Goal: Information Seeking & Learning: Find contact information

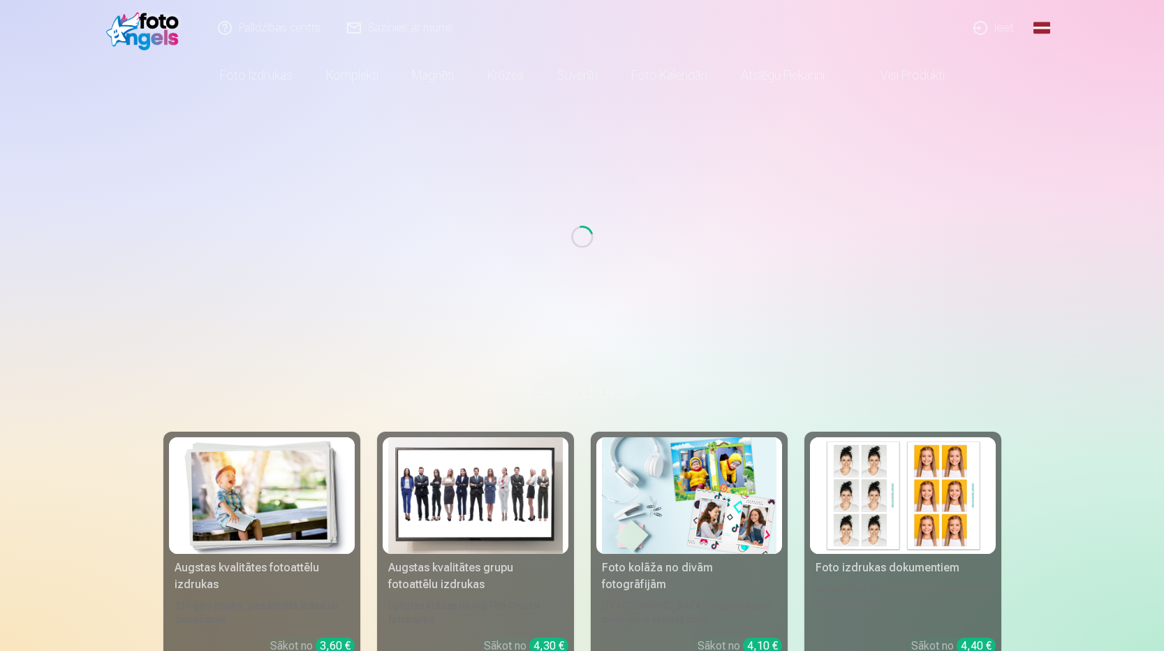
click at [943, 136] on div "Loading..." at bounding box center [582, 237] width 1153 height 284
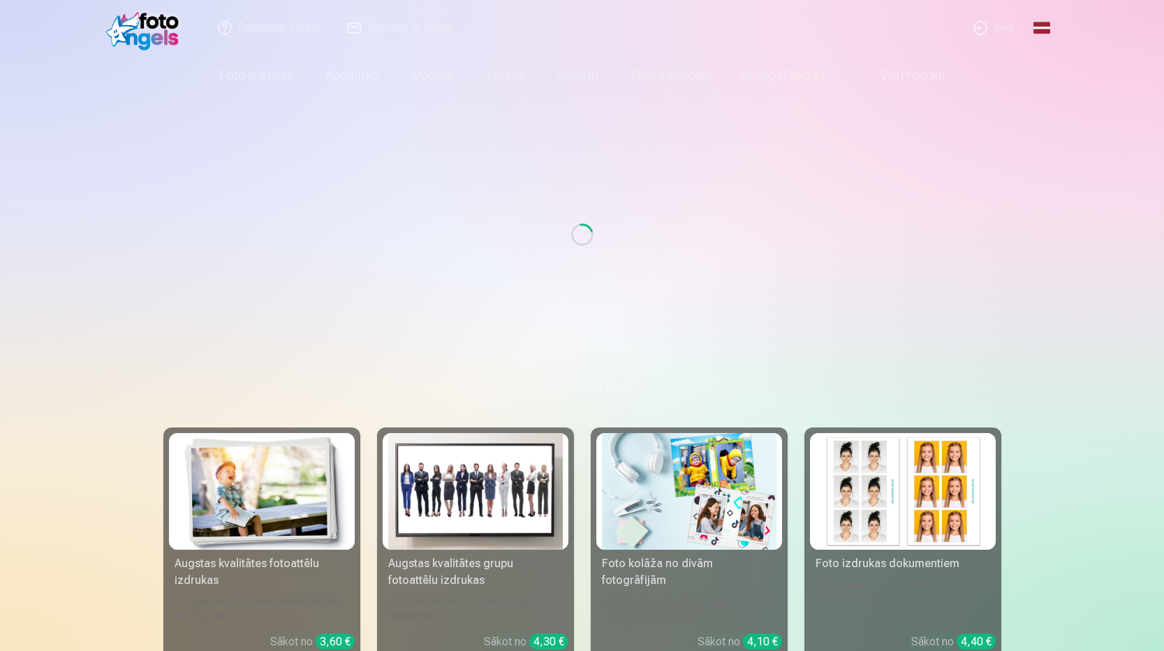
click at [988, 27] on link "Ieiet" at bounding box center [994, 28] width 67 height 56
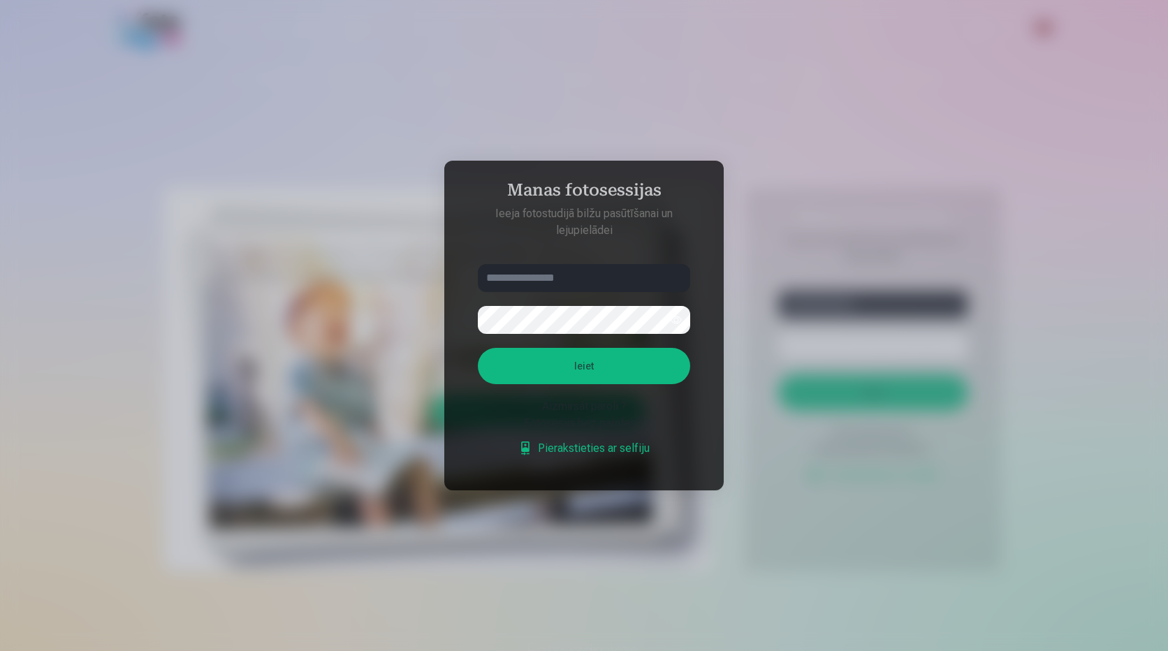
click at [602, 276] on input "text" at bounding box center [584, 278] width 212 height 28
type input "**********"
click at [649, 359] on button "Ieiet" at bounding box center [584, 366] width 212 height 36
click at [666, 306] on div at bounding box center [584, 320] width 212 height 28
click at [676, 307] on button "button" at bounding box center [676, 320] width 27 height 27
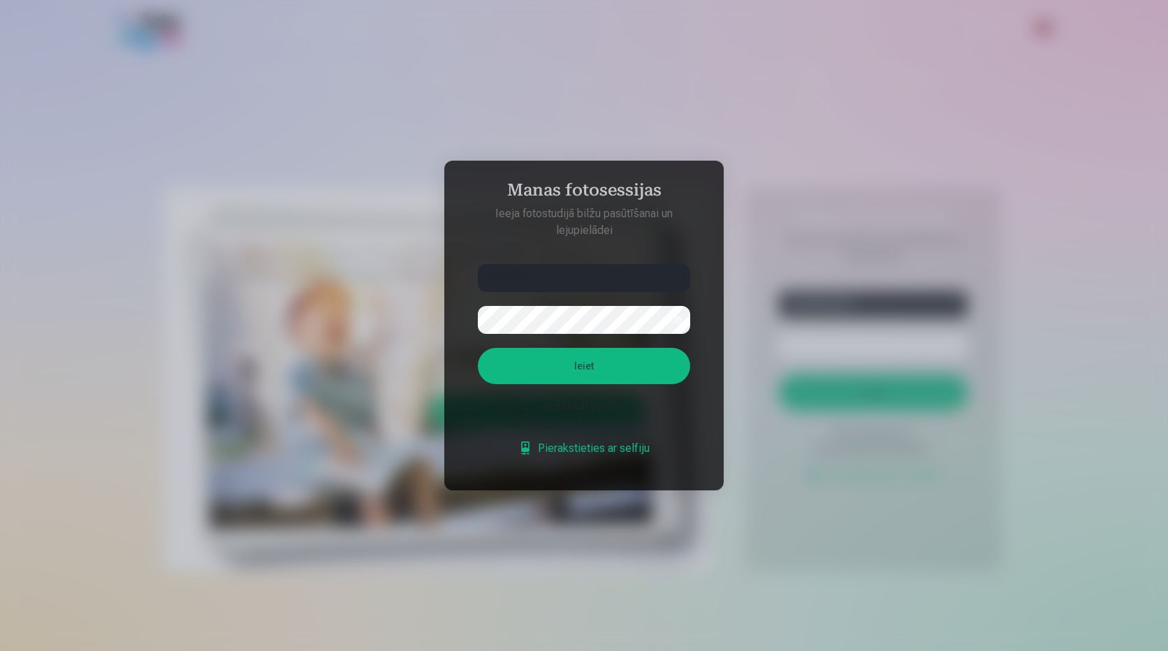
click at [551, 373] on button "Ieiet" at bounding box center [584, 366] width 212 height 36
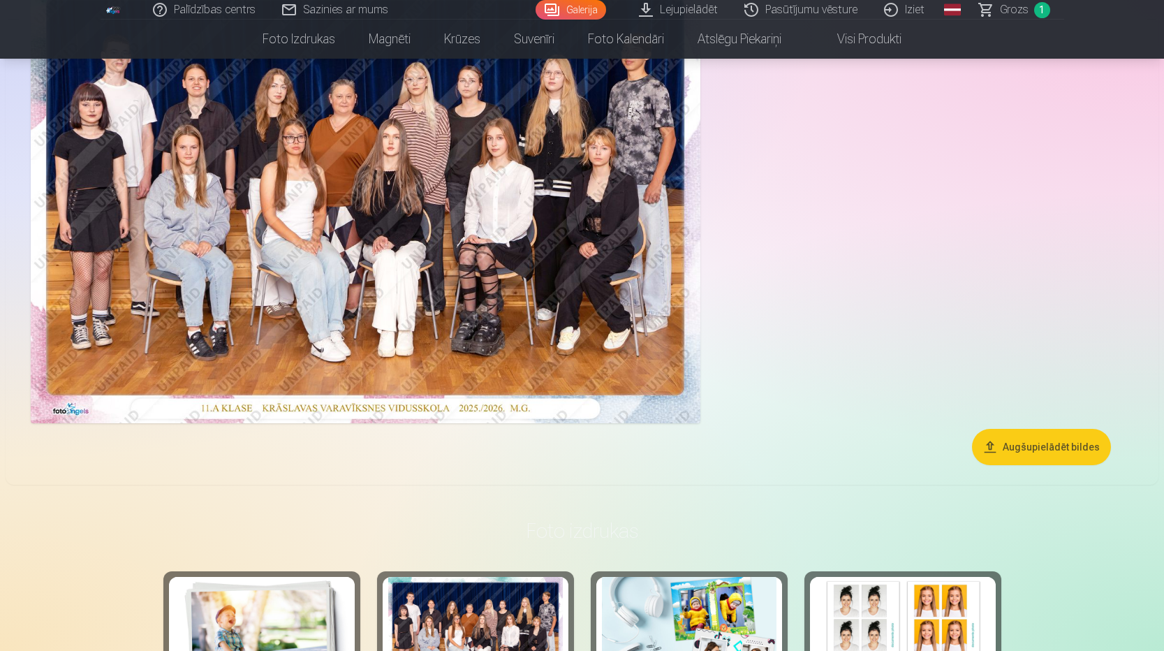
scroll to position [210, 0]
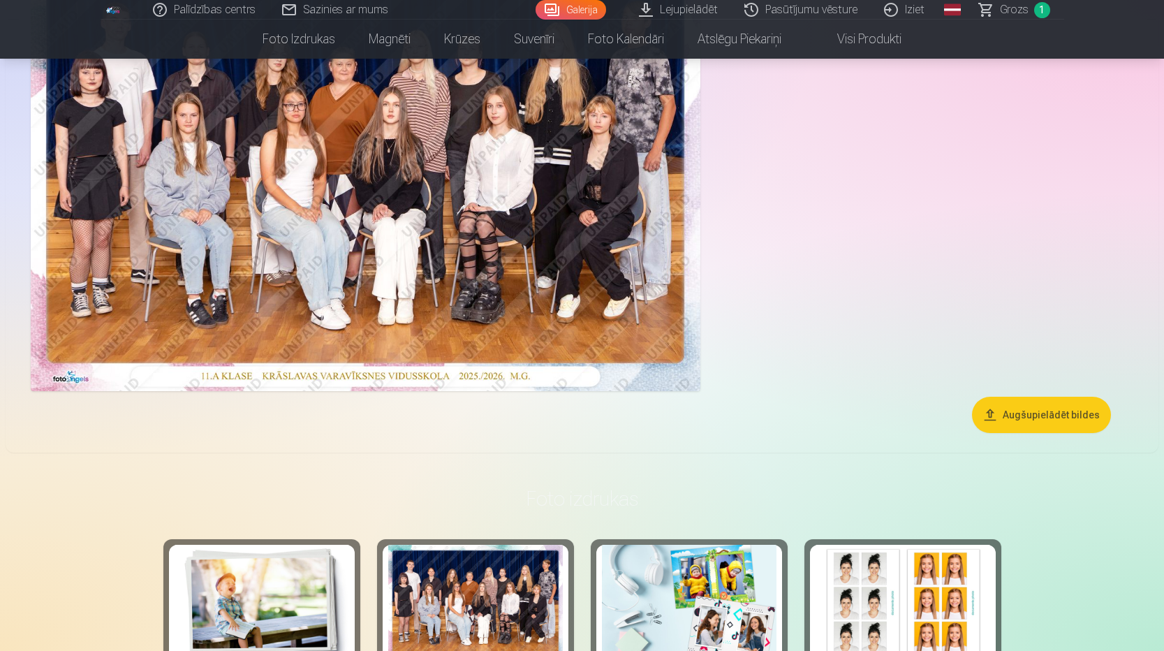
click at [881, 236] on div at bounding box center [582, 168] width 1114 height 458
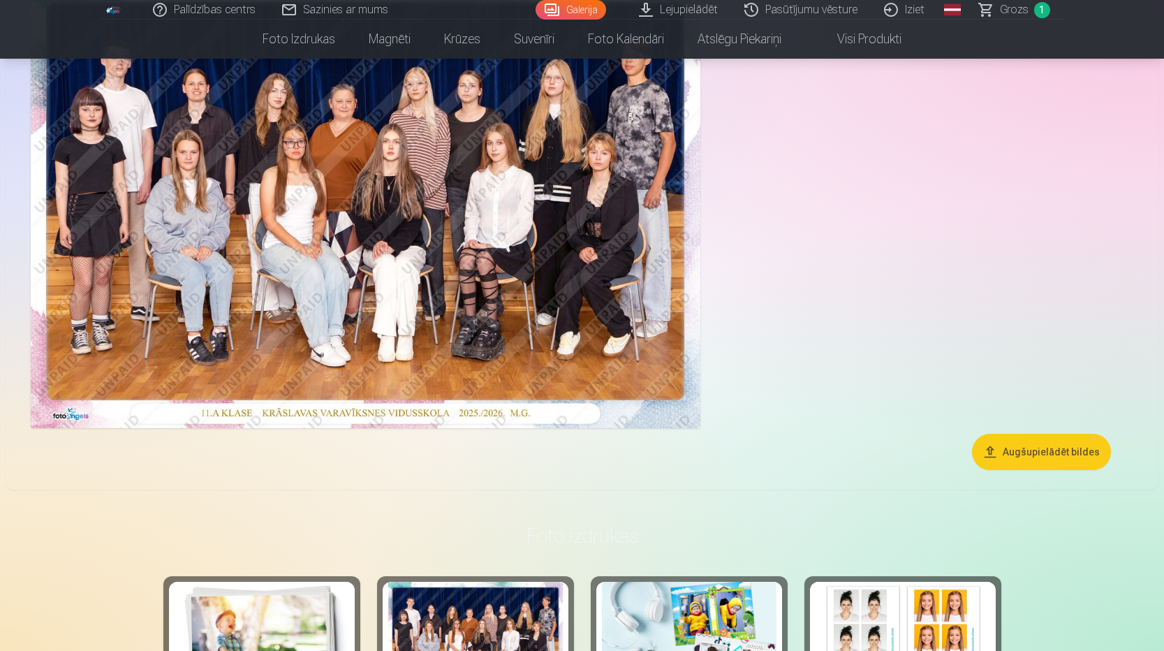
scroll to position [0, 0]
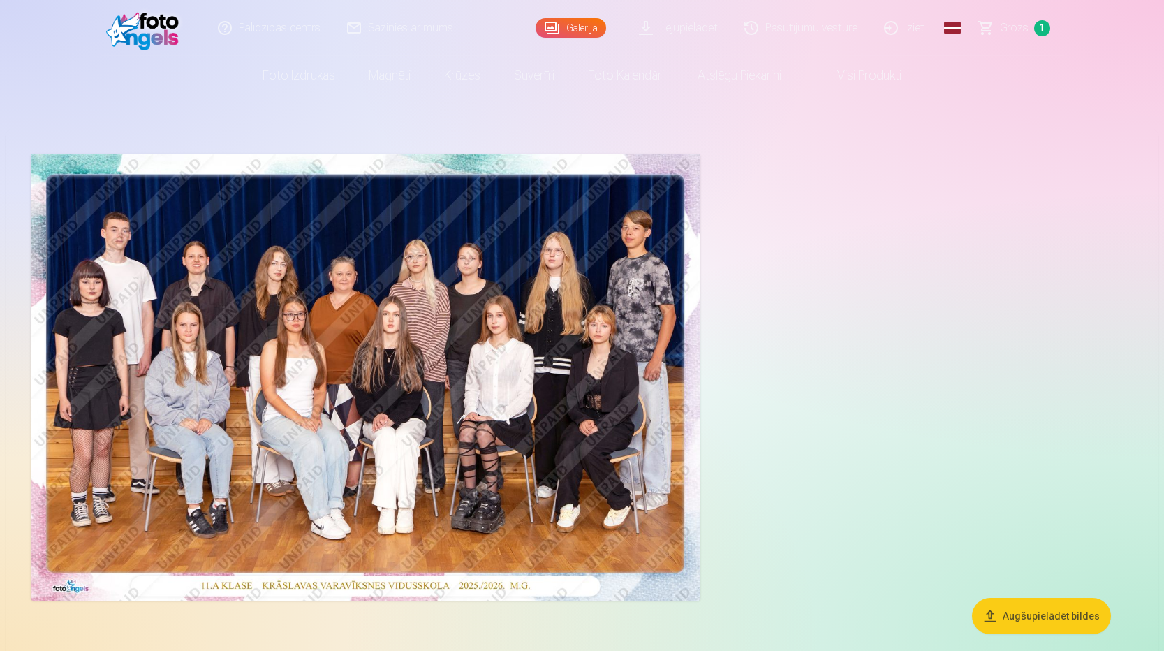
click at [369, 370] on img at bounding box center [366, 377] width 670 height 447
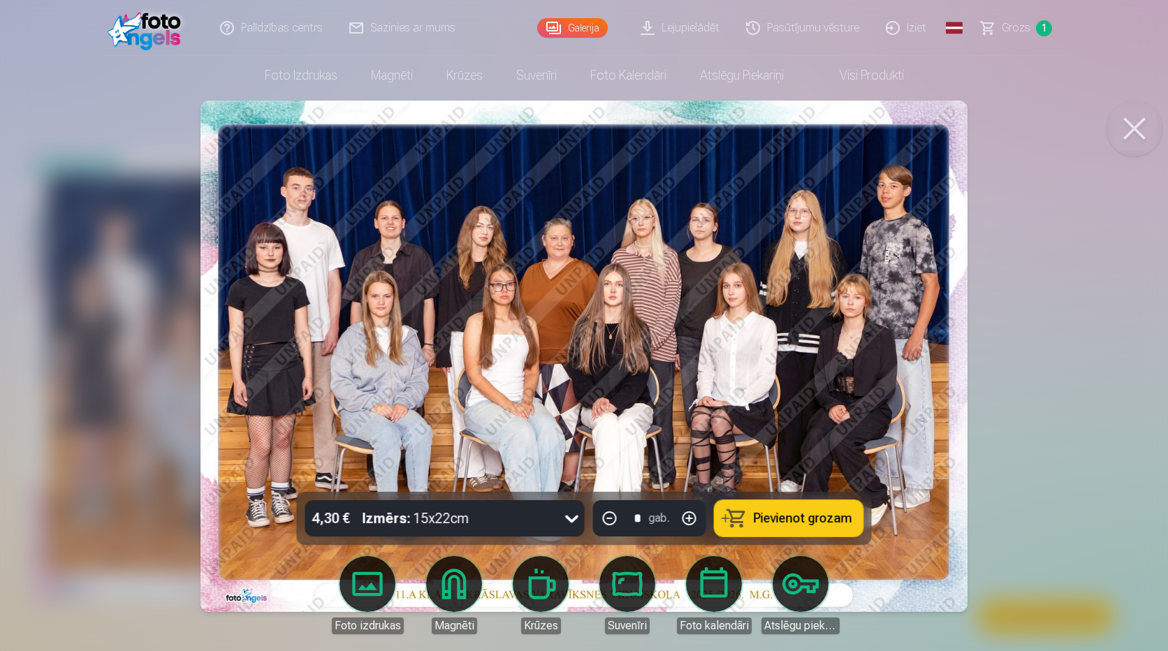
click at [633, 293] on img at bounding box center [583, 356] width 766 height 511
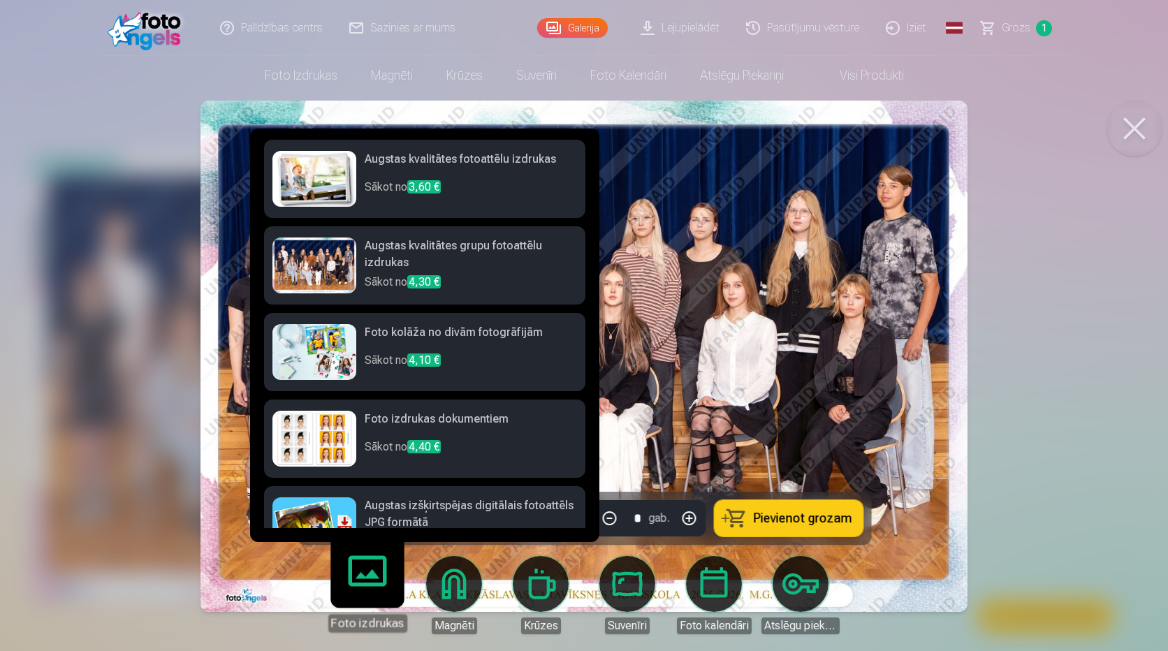
click at [380, 584] on body "Palīdzības centrs Sazinies ar mums Galerija Lejupielādēt Pasūtījumu vēsture Izi…" at bounding box center [584, 325] width 1168 height 651
click at [380, 584] on link "Foto izdrukas" at bounding box center [367, 589] width 86 height 86
click at [805, 372] on img at bounding box center [583, 356] width 766 height 511
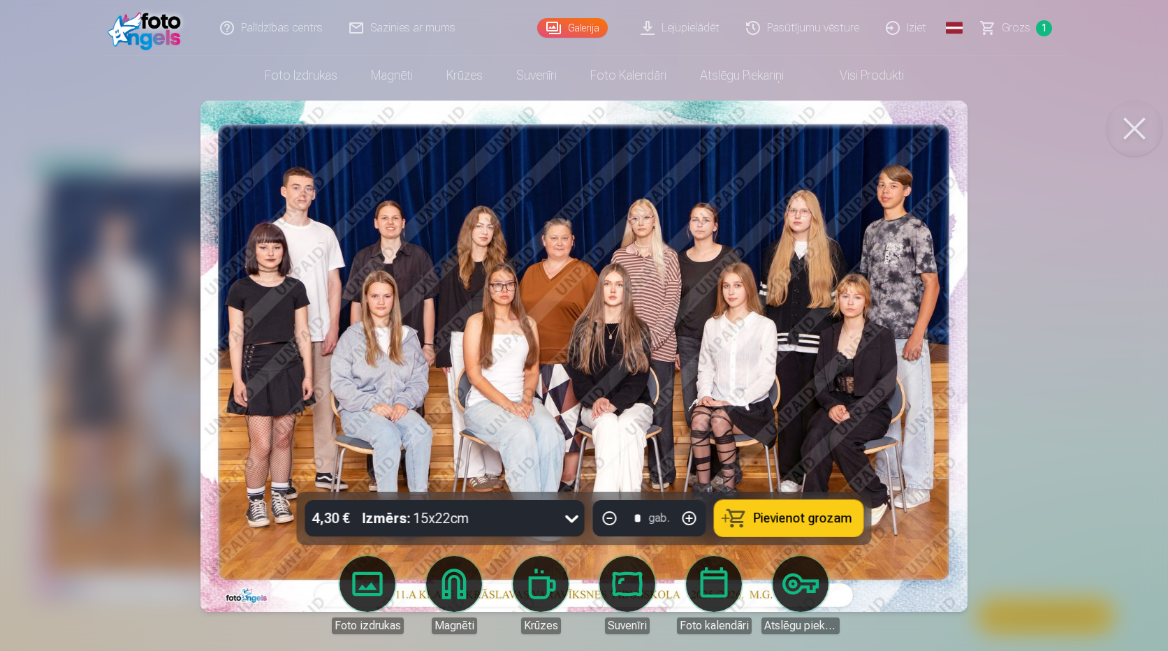
click at [203, 112] on img at bounding box center [583, 356] width 766 height 511
click at [574, 327] on img at bounding box center [583, 356] width 766 height 511
click at [738, 358] on img at bounding box center [583, 356] width 766 height 511
click at [1143, 123] on button at bounding box center [1134, 129] width 56 height 56
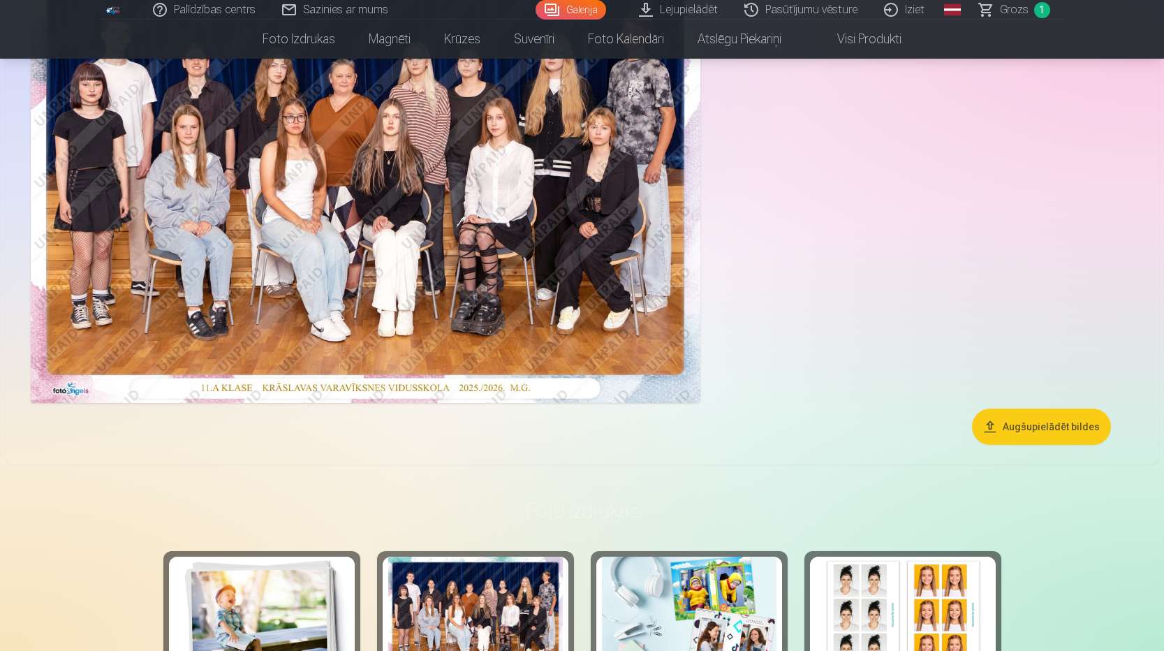
scroll to position [70, 0]
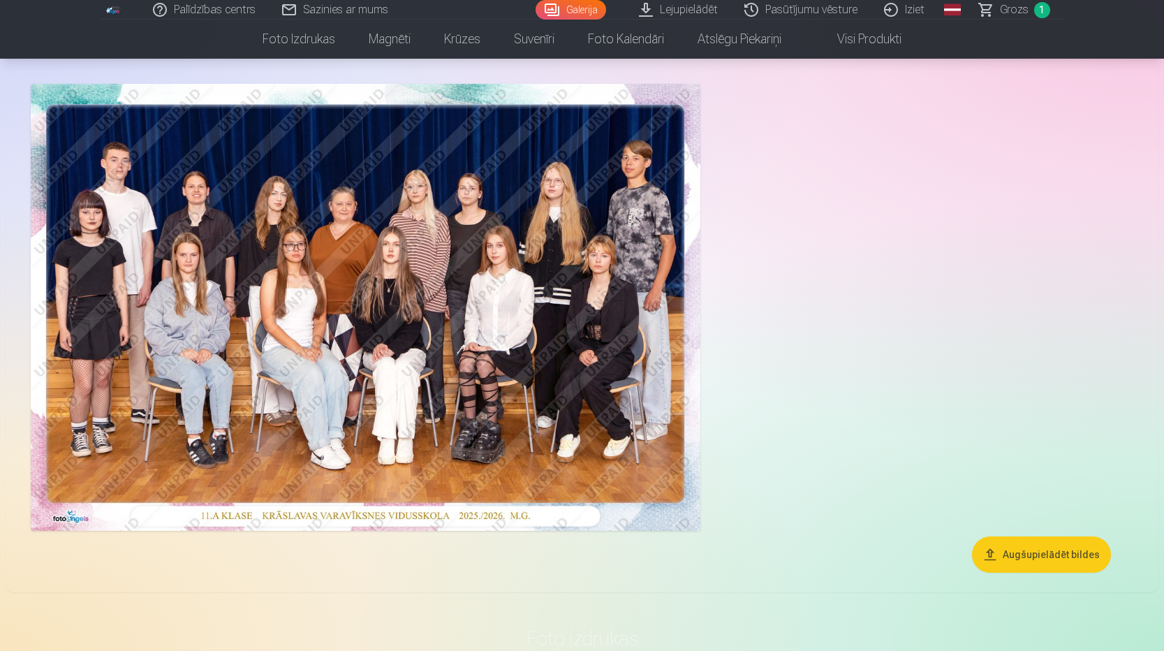
click at [500, 353] on img at bounding box center [366, 307] width 670 height 447
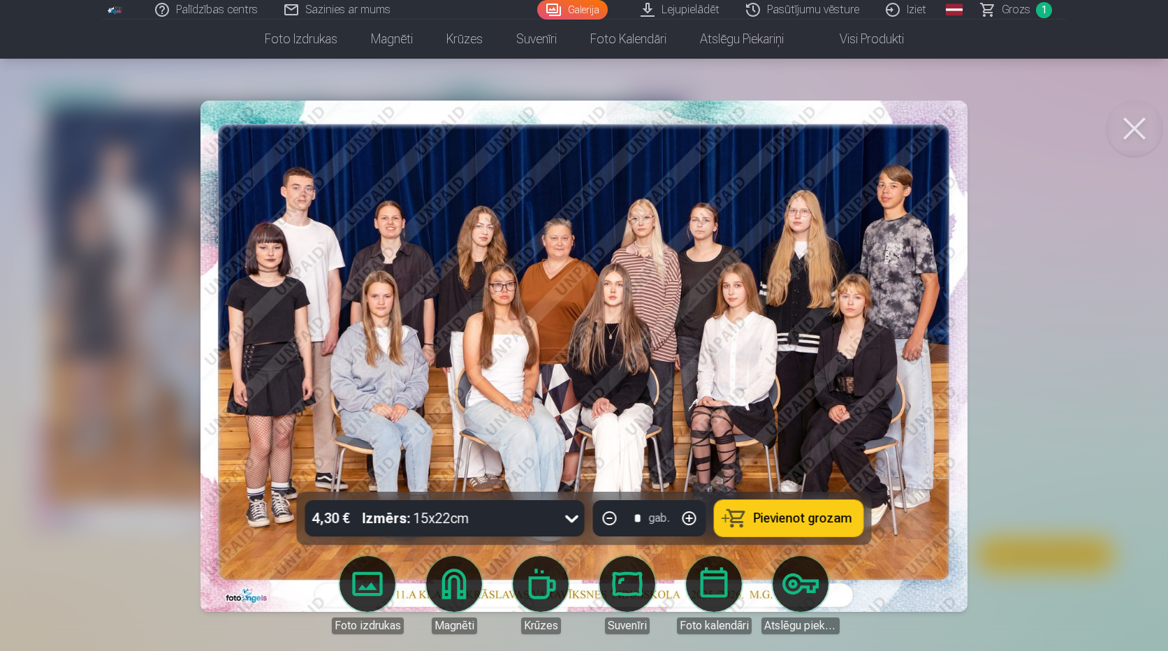
click at [1120, 120] on button at bounding box center [1134, 129] width 56 height 56
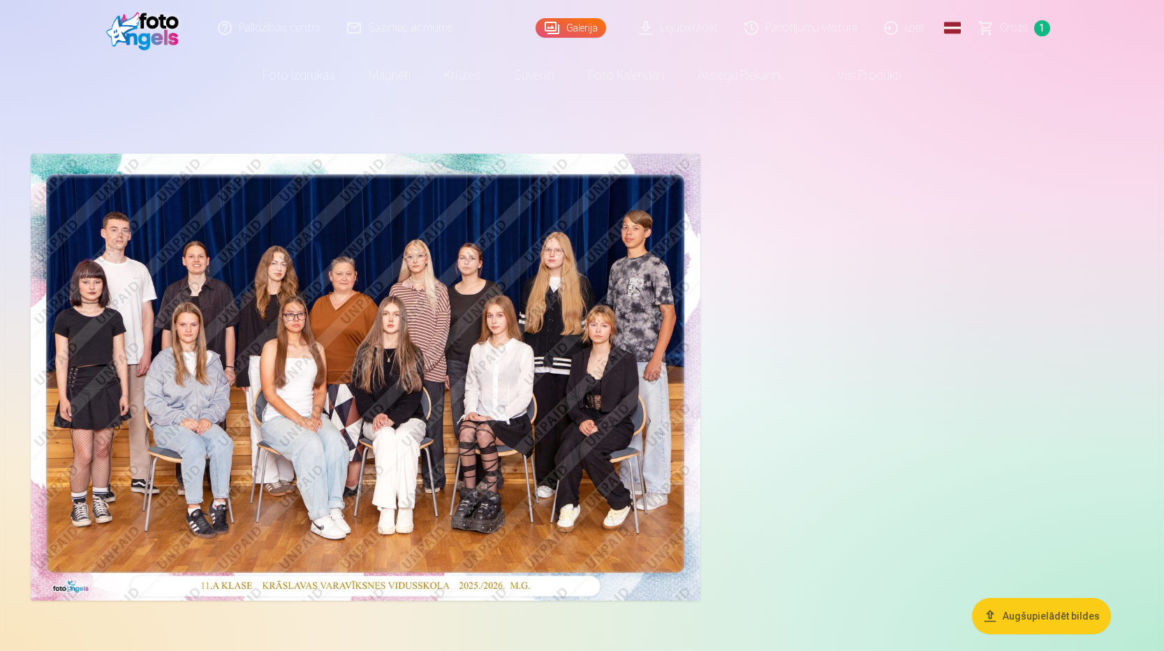
click at [333, 323] on img at bounding box center [366, 377] width 670 height 447
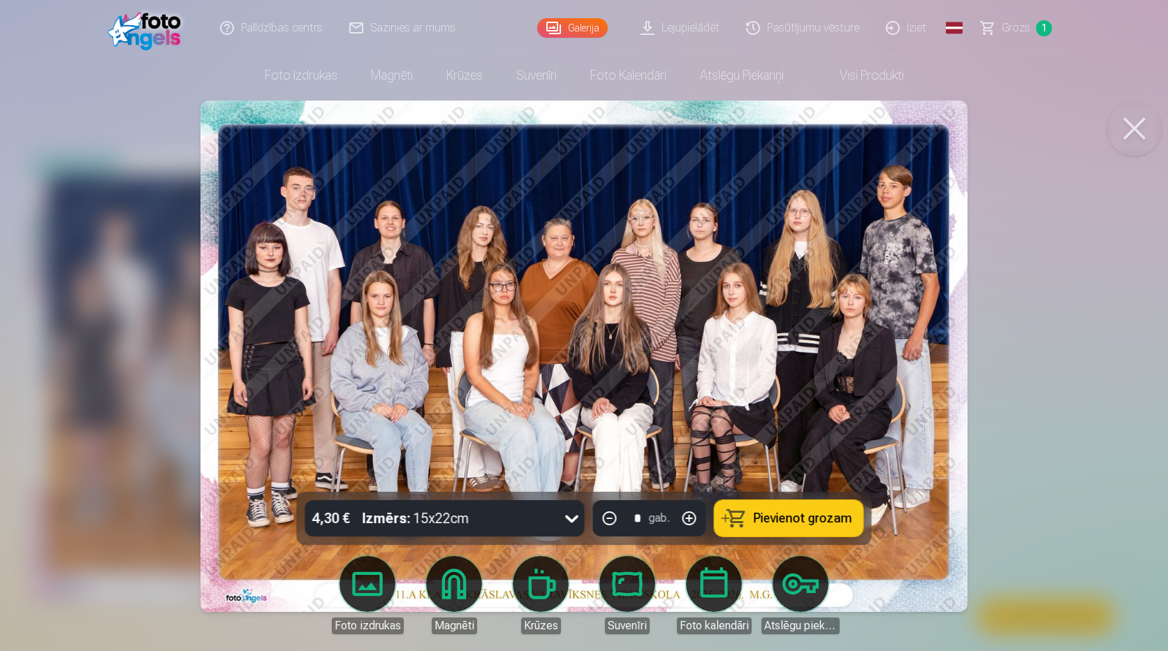
drag, startPoint x: 473, startPoint y: 341, endPoint x: 1125, endPoint y: 265, distance: 656.1
click at [1125, 265] on div at bounding box center [584, 325] width 1168 height 651
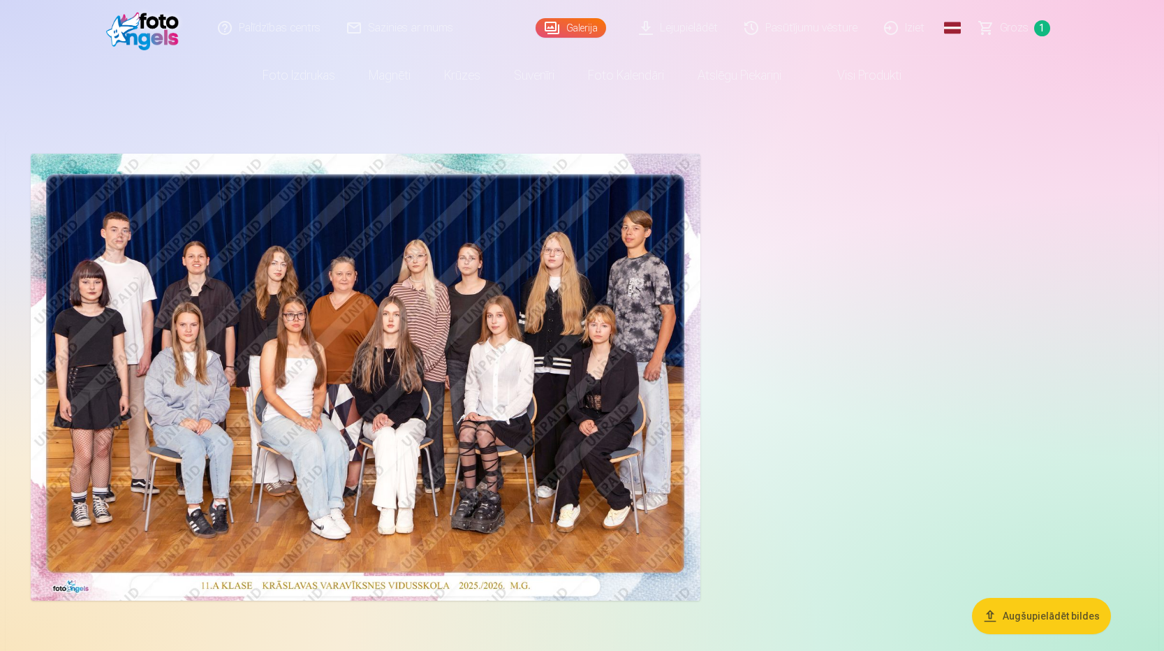
click at [592, 28] on link "Galerija" at bounding box center [571, 28] width 71 height 20
click at [571, 27] on link "Galerija" at bounding box center [571, 28] width 71 height 20
click at [130, 27] on img at bounding box center [146, 28] width 80 height 45
click at [170, 34] on img at bounding box center [146, 28] width 80 height 45
click at [398, 39] on link "Sazinies ar mums" at bounding box center [401, 28] width 133 height 56
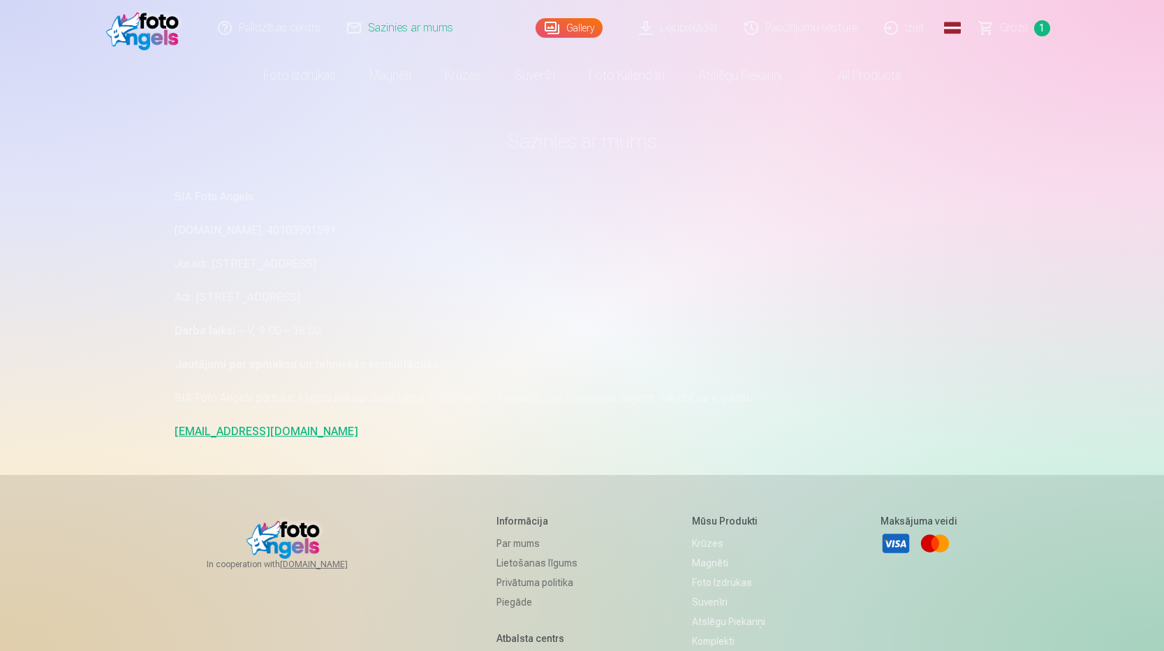
click at [302, 25] on link "Palīdzības centrs" at bounding box center [269, 28] width 129 height 56
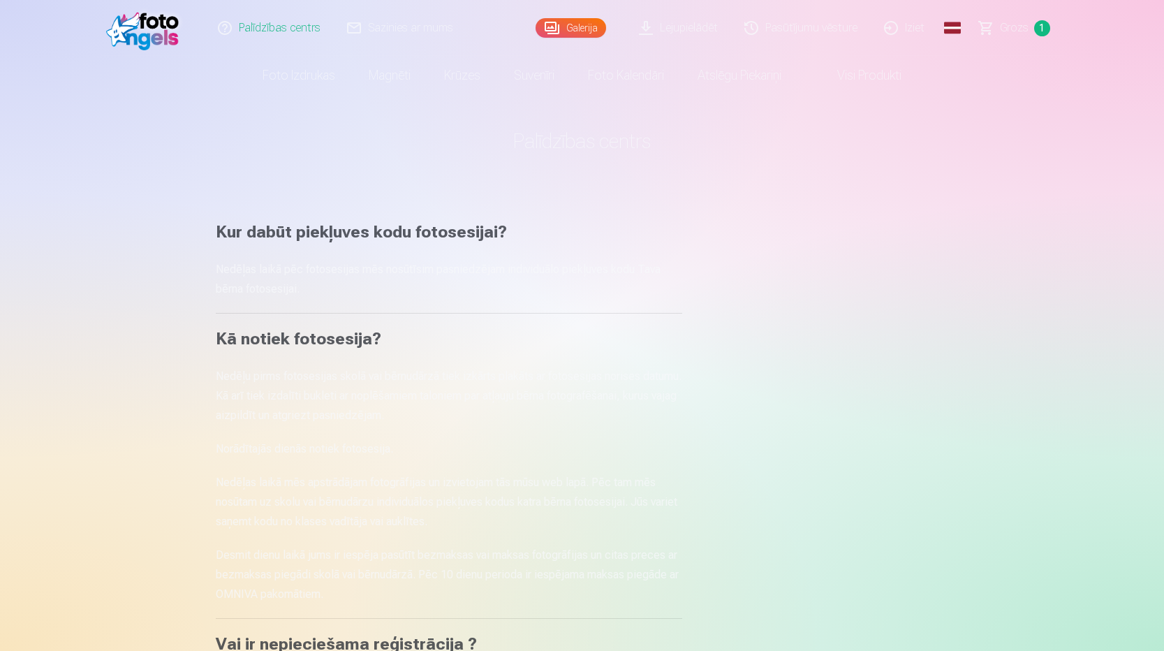
click at [546, 22] on link "Galerija" at bounding box center [571, 28] width 71 height 20
